Goal: Task Accomplishment & Management: Complete application form

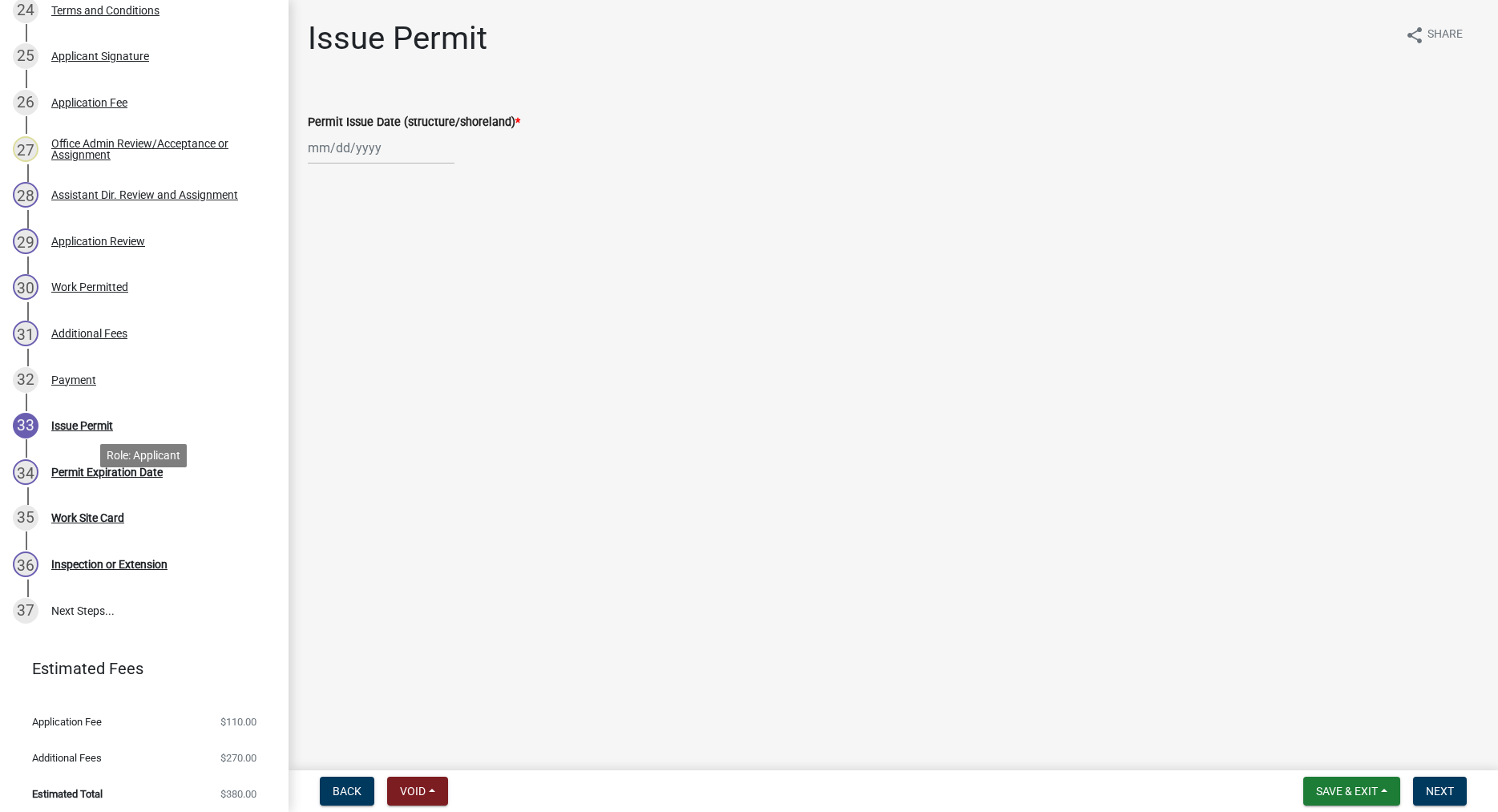
scroll to position [1414, 0]
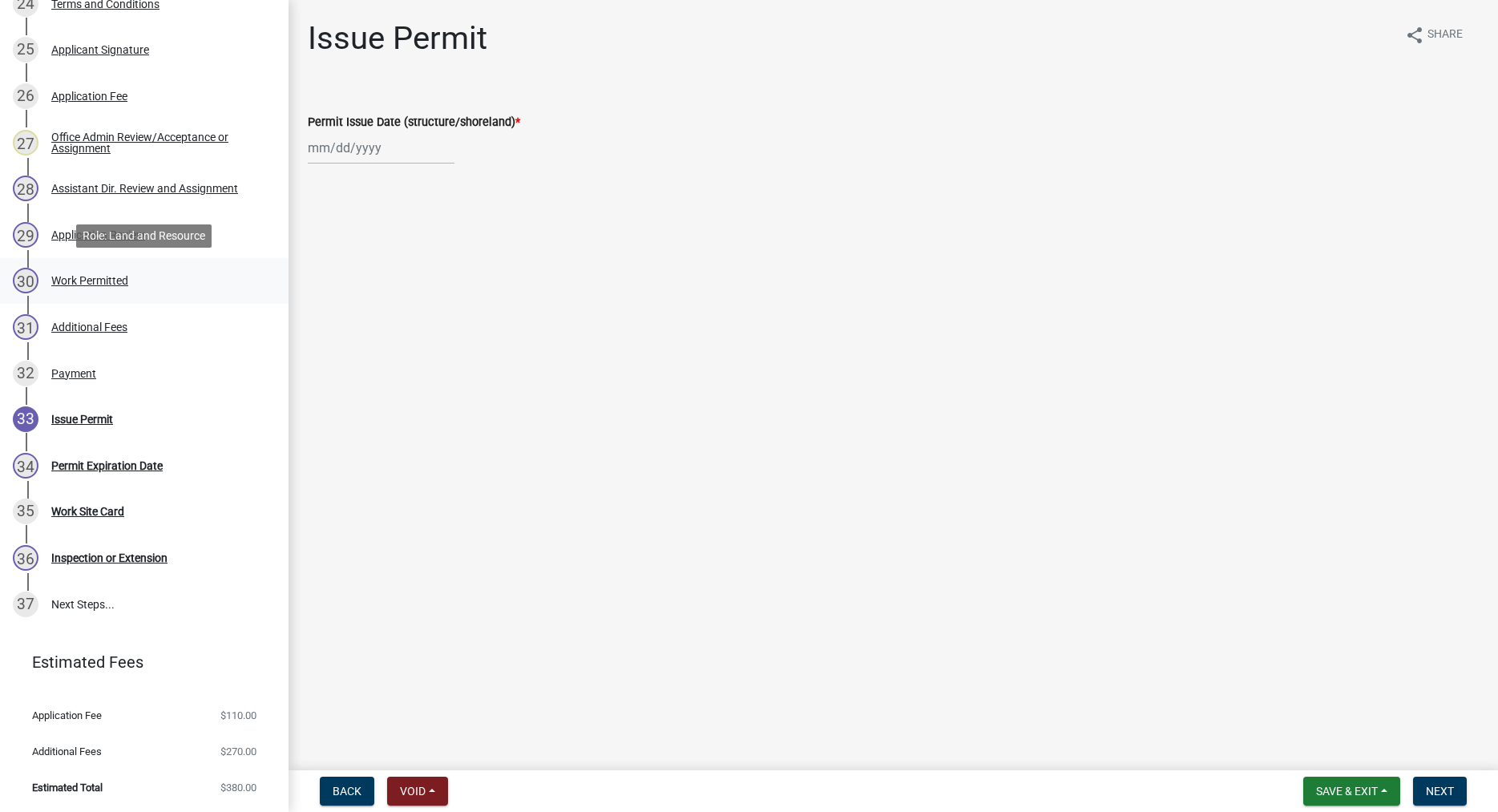
click at [105, 275] on div "Work Permitted" at bounding box center [90, 281] width 77 height 11
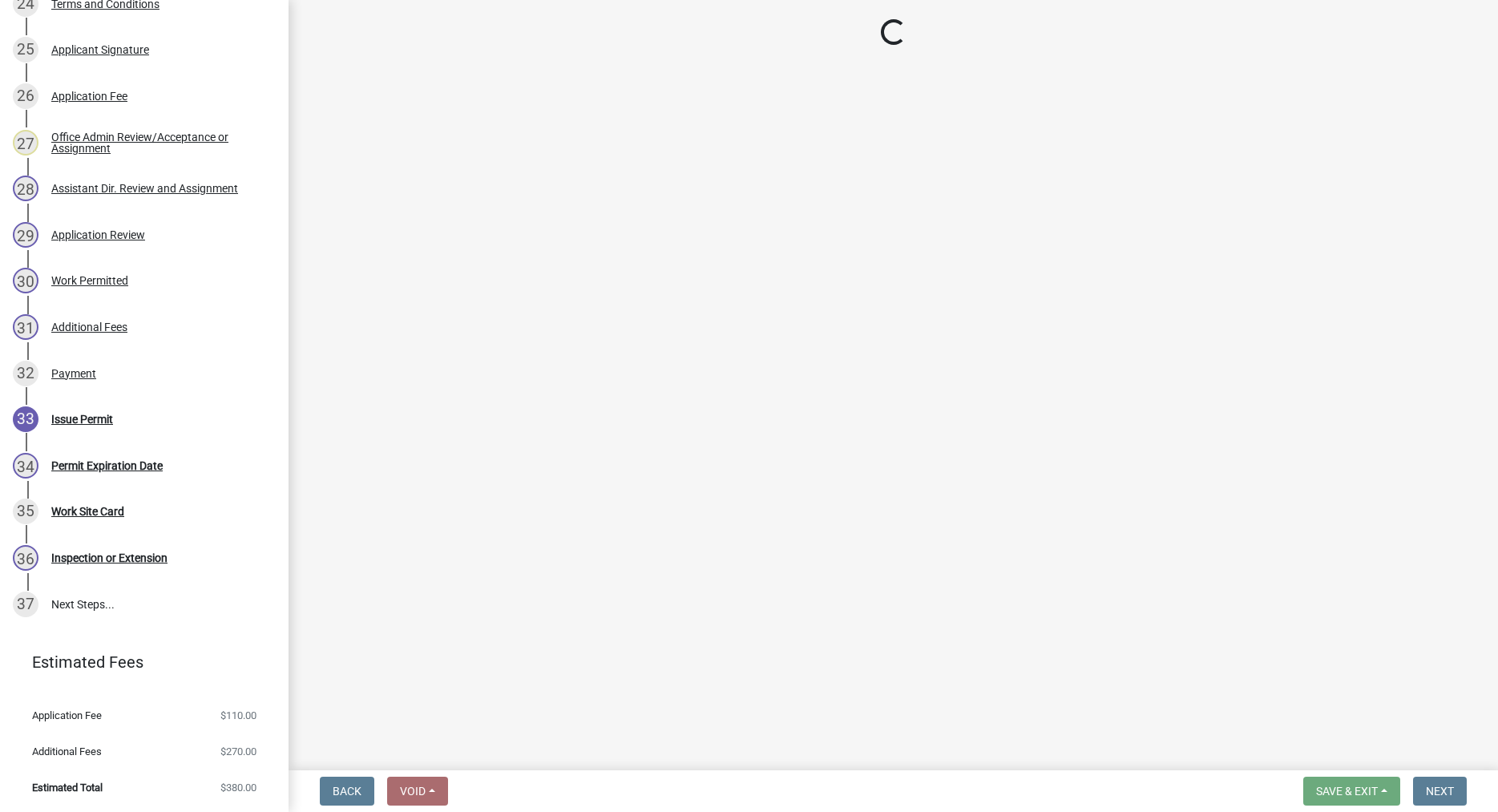
select select "f66be788-4dd6-459d-a9ec-6d83f4dfb709"
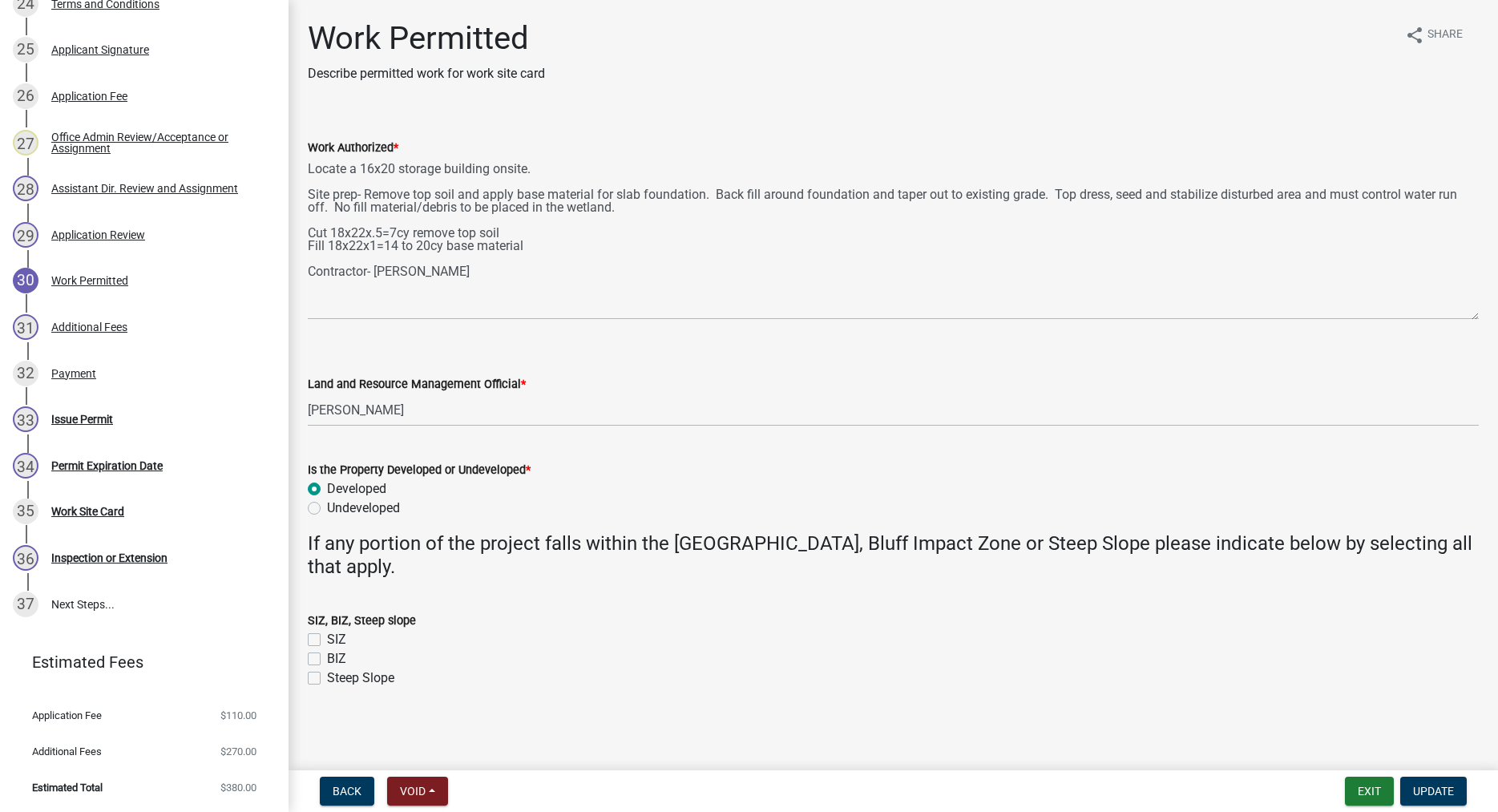
drag, startPoint x: 1472, startPoint y: 228, endPoint x: 1474, endPoint y: 317, distance: 89.0
click at [1474, 317] on textarea "Locate a 16x20 storage building onsite. Site prep- Remove top soil and apply ba…" at bounding box center [893, 238] width 1171 height 163
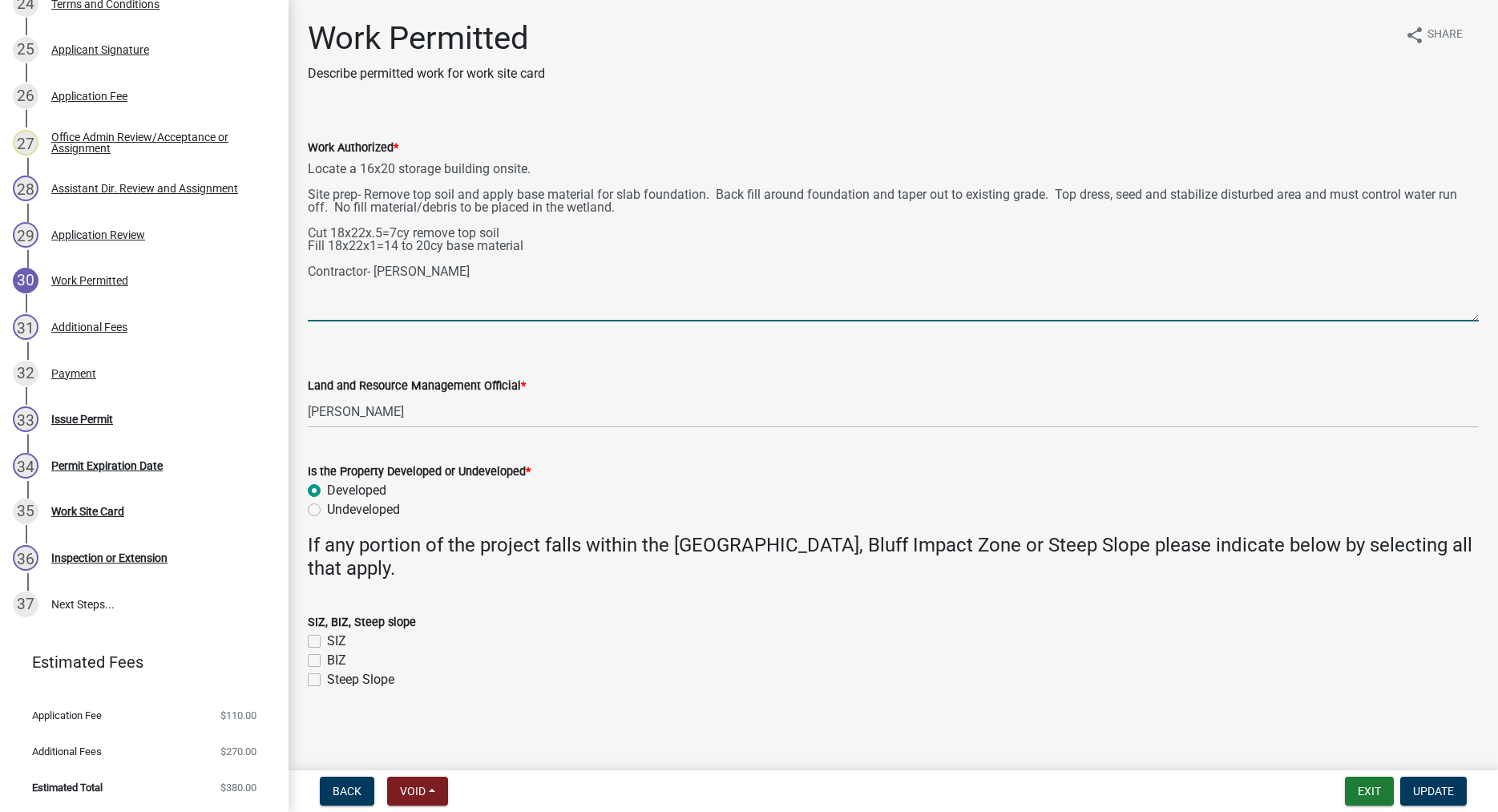
click at [553, 168] on textarea "Locate a 16x20 storage building onsite. Site prep- Remove top soil and apply ba…" at bounding box center [893, 239] width 1171 height 164
type textarea "Locate a 16x20 storage building onsite. Building must meet all required setback…"
click at [1432, 785] on span "Update" at bounding box center [1433, 791] width 41 height 13
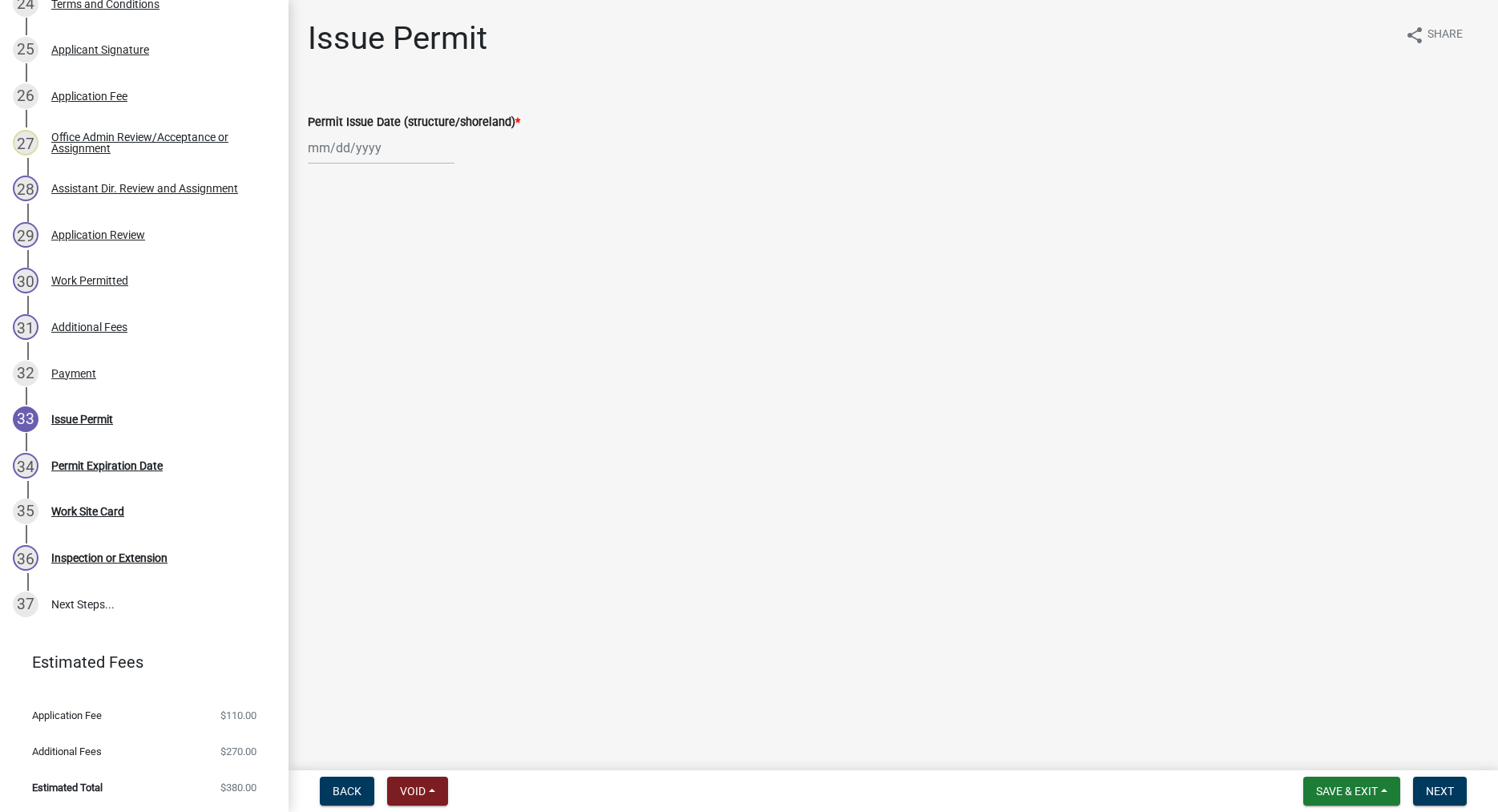
click at [346, 157] on input "Permit Issue Date (structure/shoreland) *" at bounding box center [381, 147] width 147 height 33
select select "10"
select select "2025"
click at [352, 285] on div "14" at bounding box center [350, 285] width 26 height 26
type input "[DATE]"
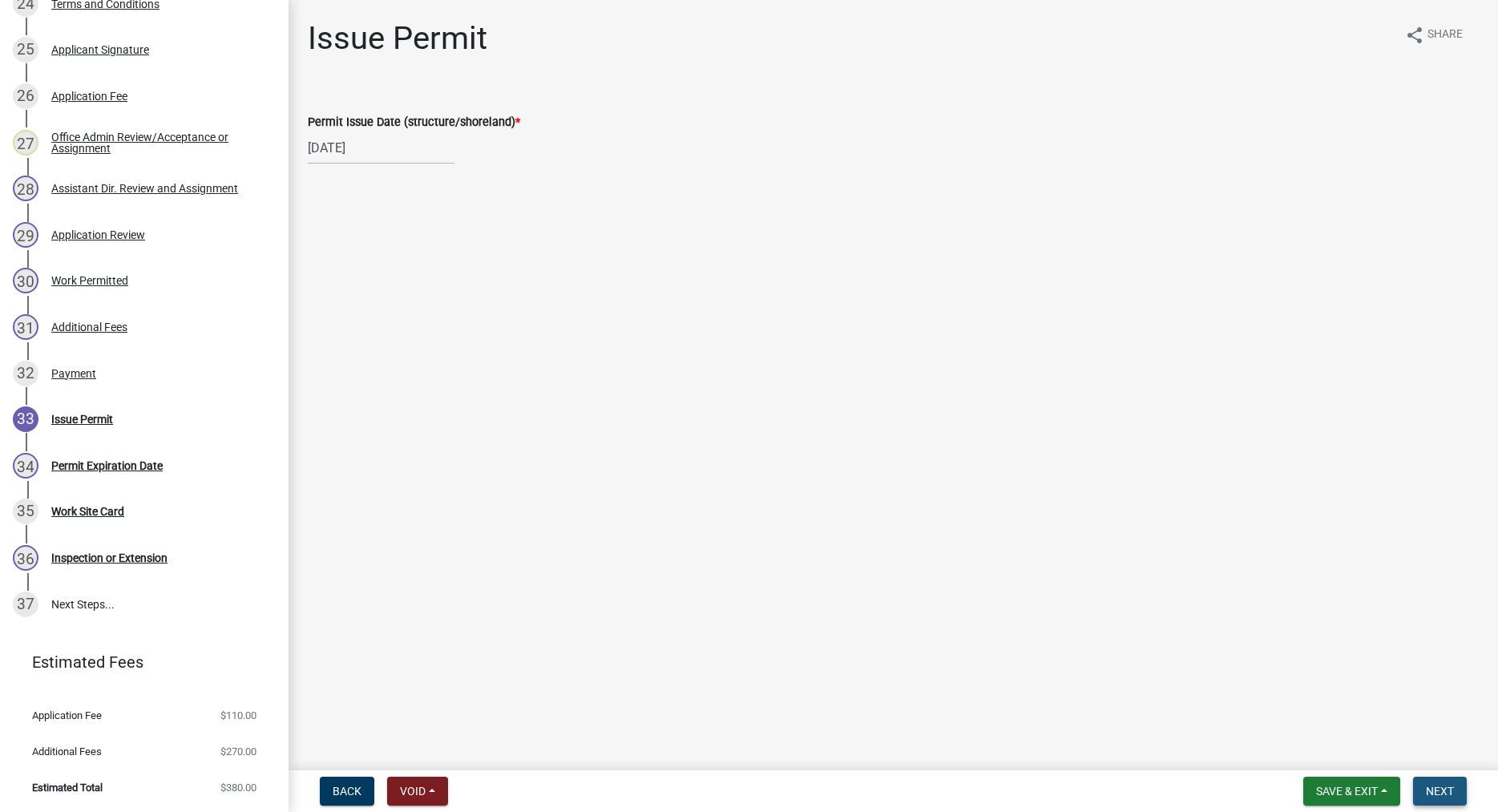
click at [1432, 783] on button "Next" at bounding box center [1439, 791] width 54 height 29
click at [1423, 788] on button "Next" at bounding box center [1439, 791] width 54 height 29
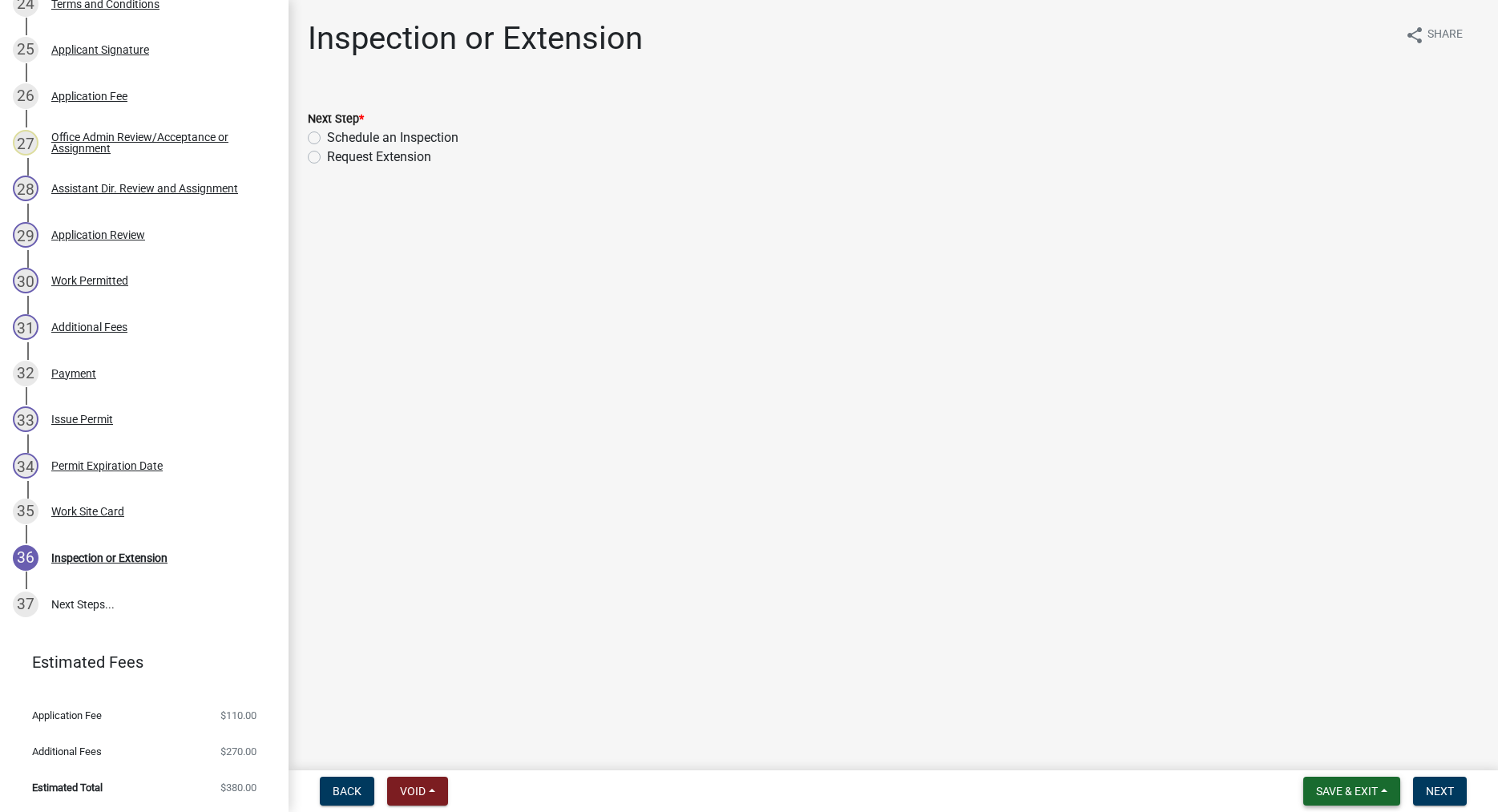
click at [1326, 784] on button "Save & Exit" at bounding box center [1351, 791] width 97 height 29
click at [1309, 743] on button "Save & Exit" at bounding box center [1336, 749] width 128 height 38
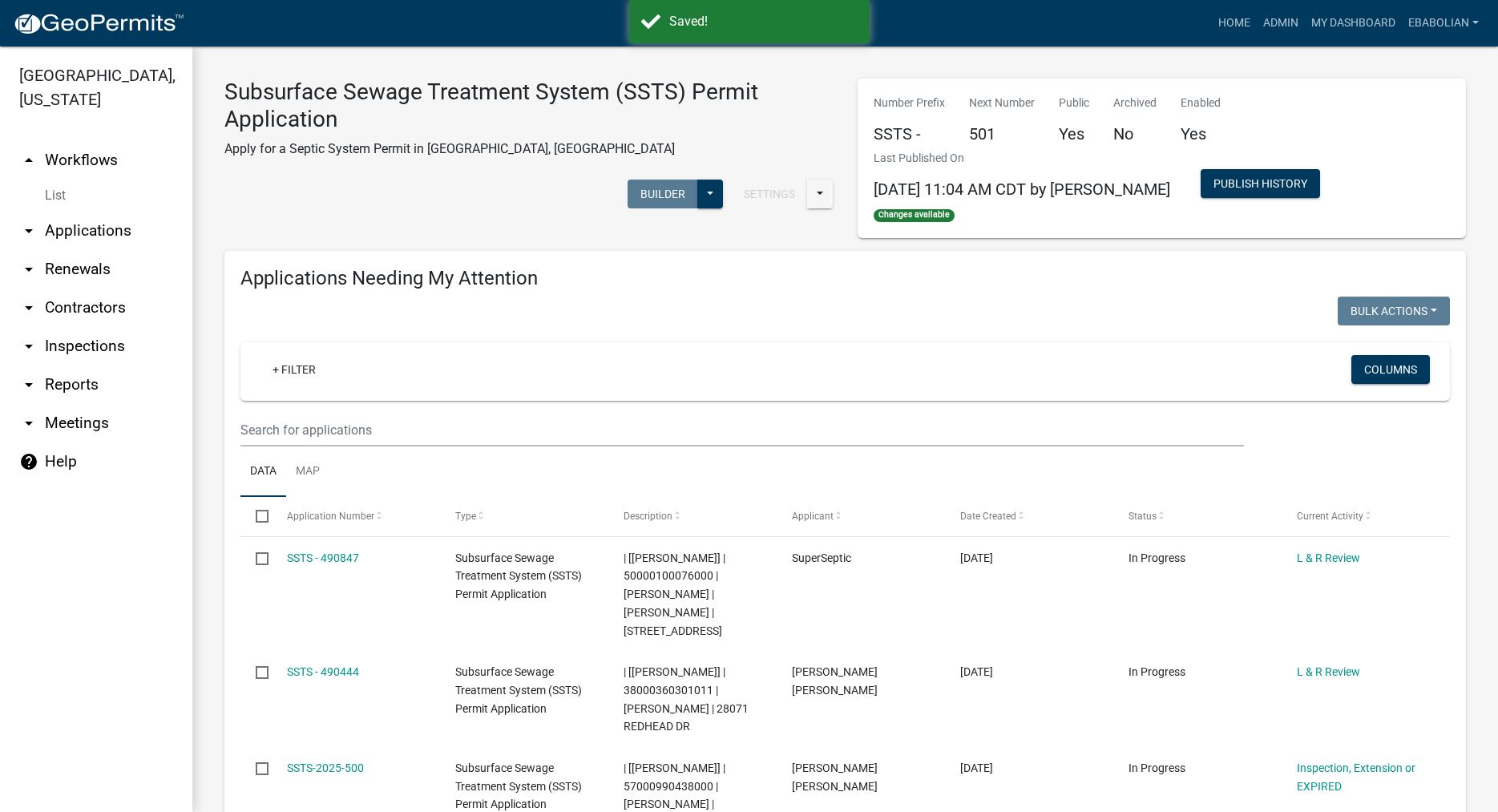
select select "3: 100"
click at [1342, 20] on link "My Dashboard" at bounding box center [1353, 23] width 97 height 30
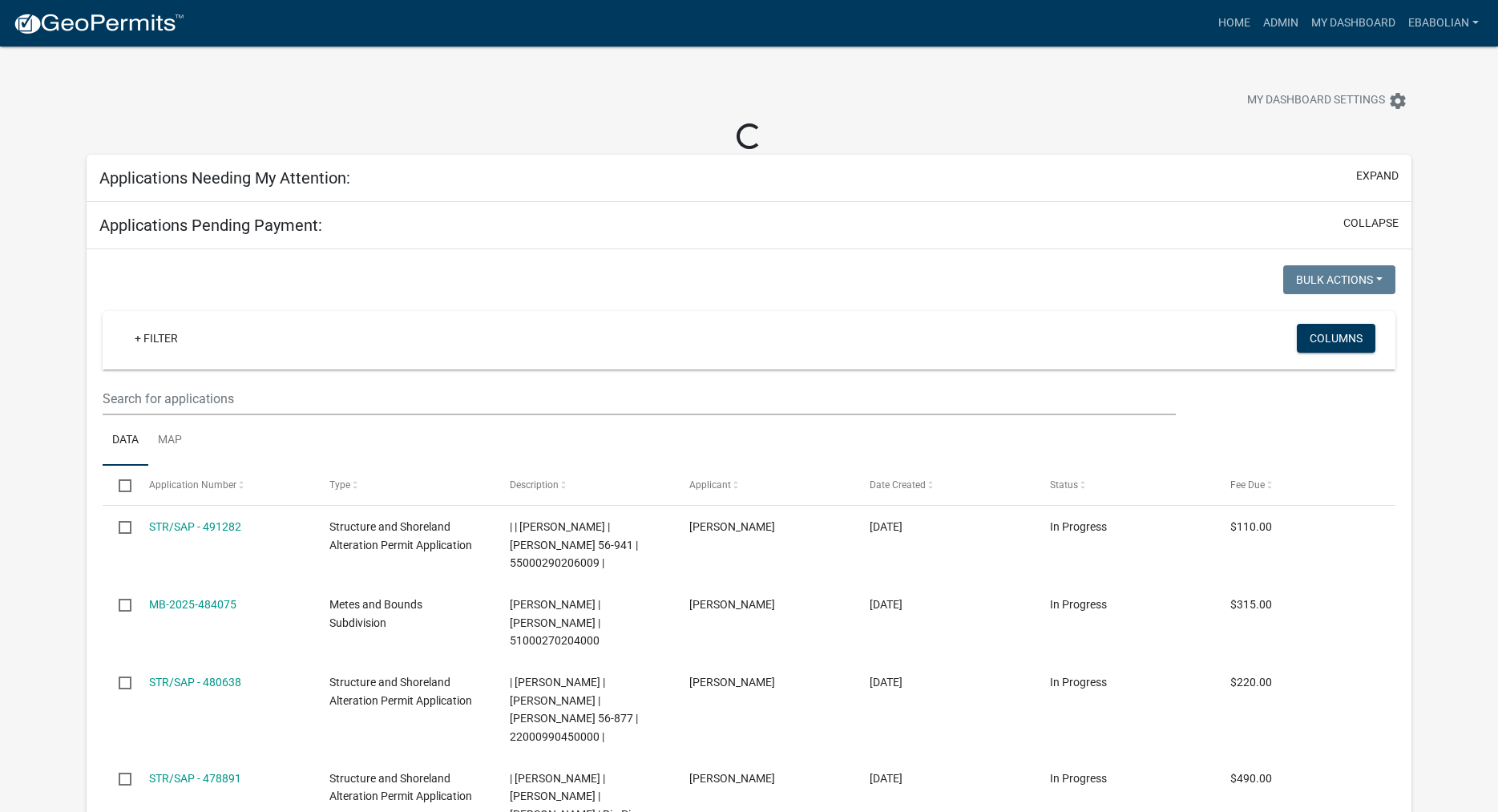
select select "3: 100"
